Goal: Register for event/course

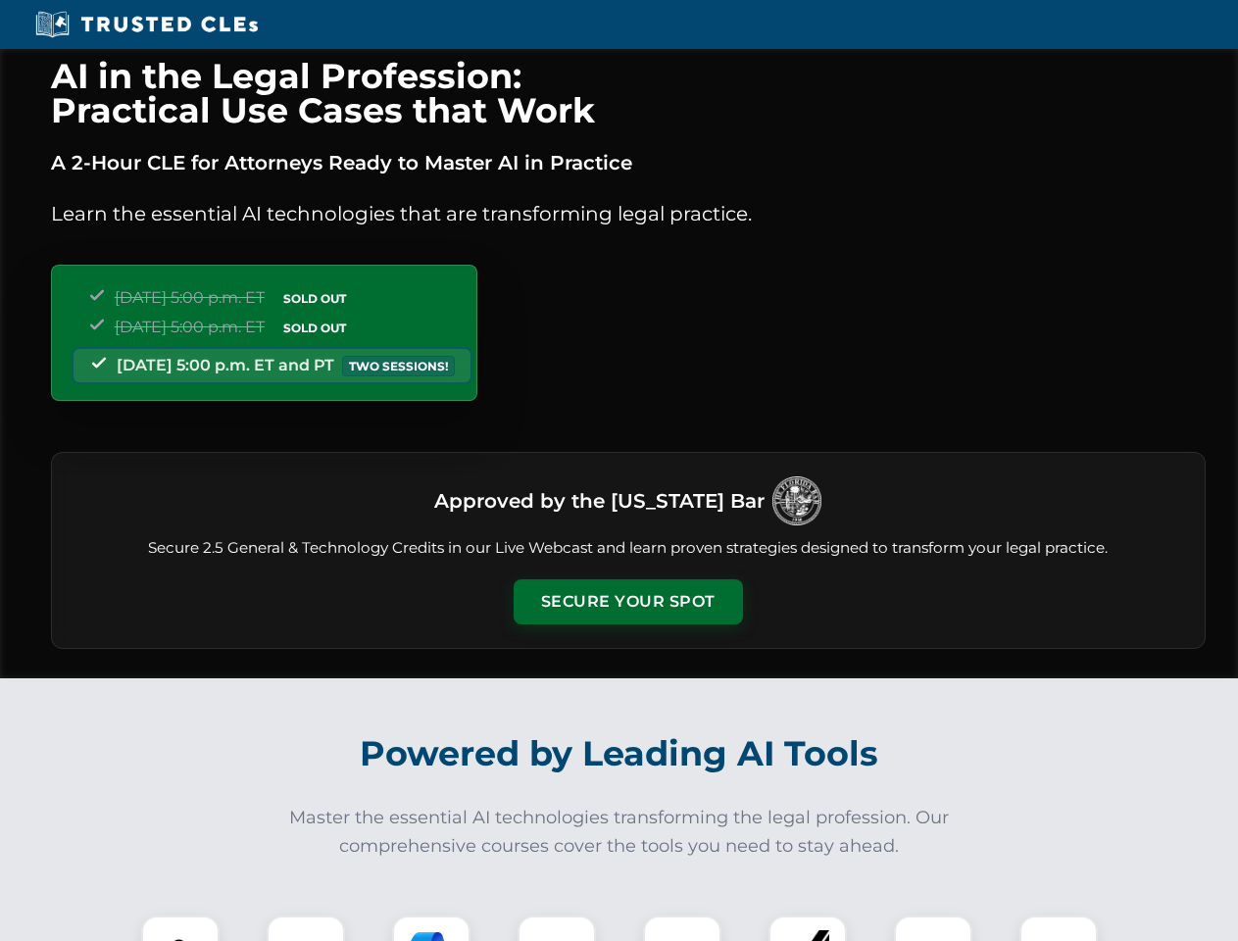
click at [628, 602] on button "Secure Your Spot" at bounding box center [628, 602] width 229 height 45
click at [180, 929] on img at bounding box center [180, 955] width 57 height 57
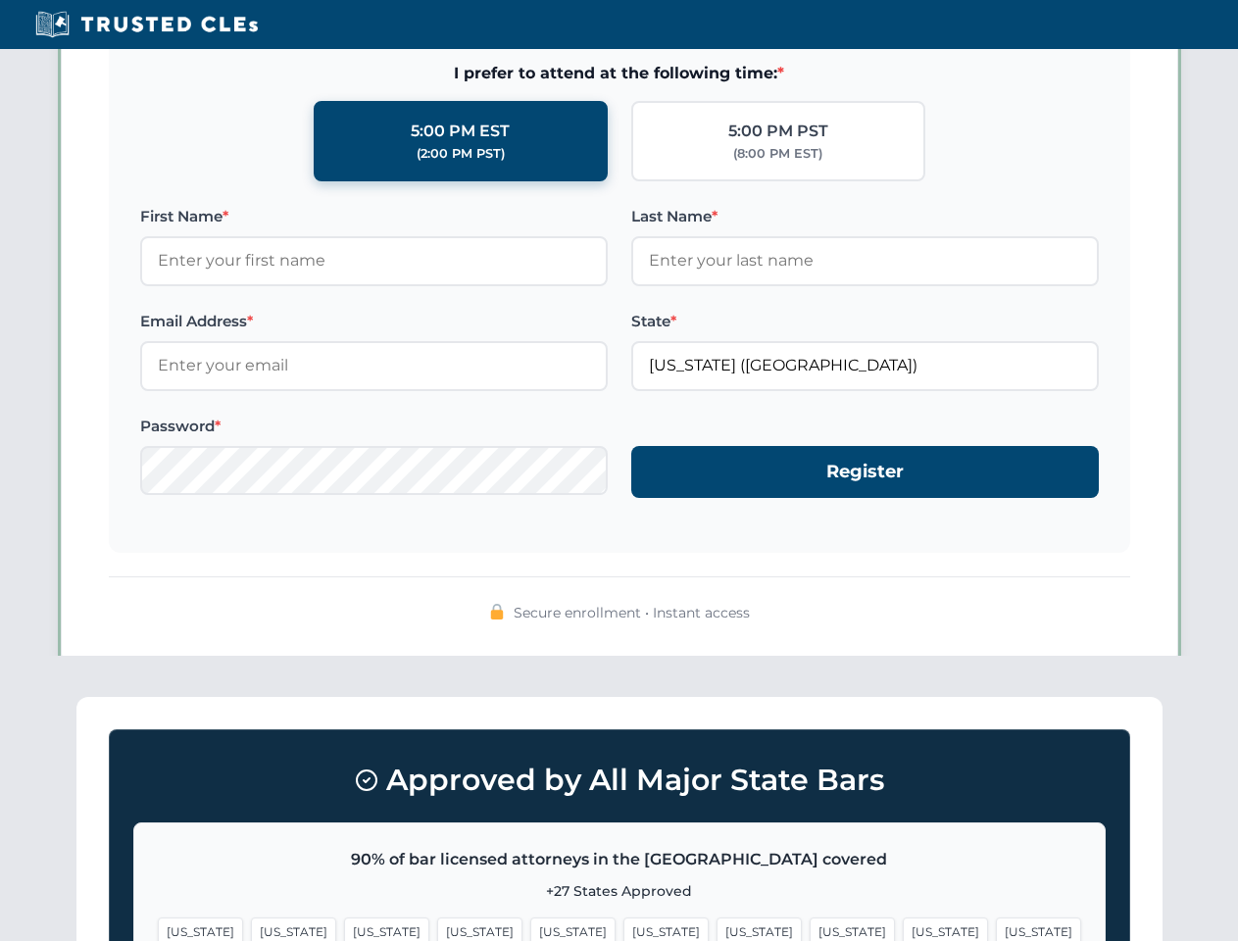
click at [717, 929] on span "[US_STATE]" at bounding box center [759, 932] width 85 height 28
click at [903, 929] on span "[US_STATE]" at bounding box center [945, 932] width 85 height 28
